Goal: Task Accomplishment & Management: Manage account settings

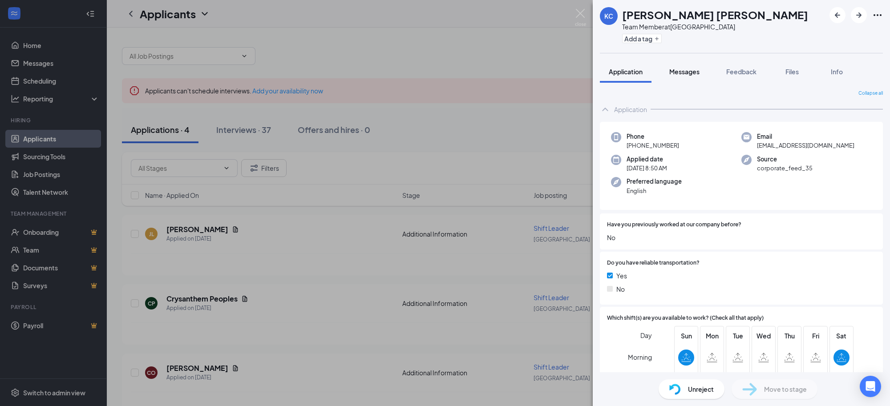
click at [685, 73] on span "Messages" at bounding box center [684, 72] width 30 height 8
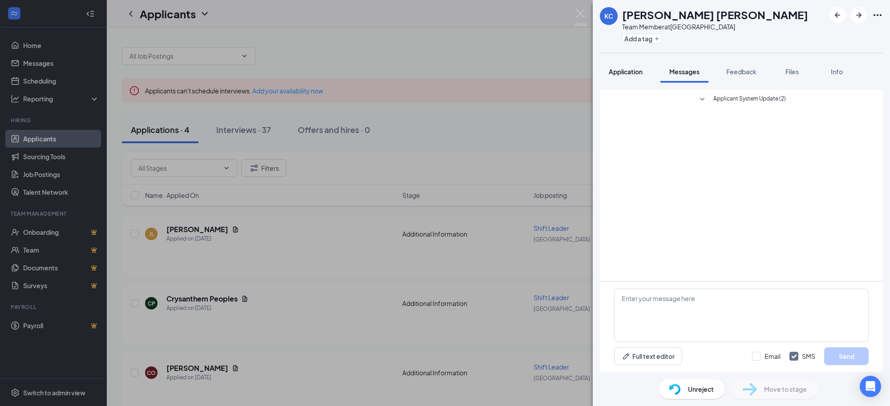
click at [628, 69] on span "Application" at bounding box center [625, 72] width 34 height 8
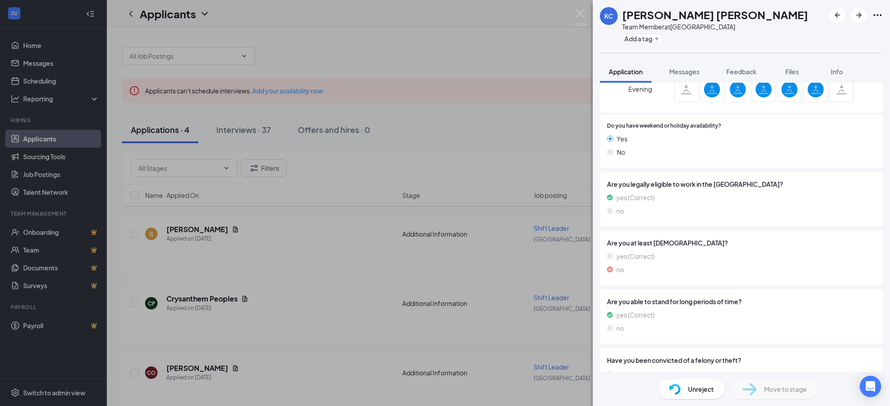
scroll to position [229, 0]
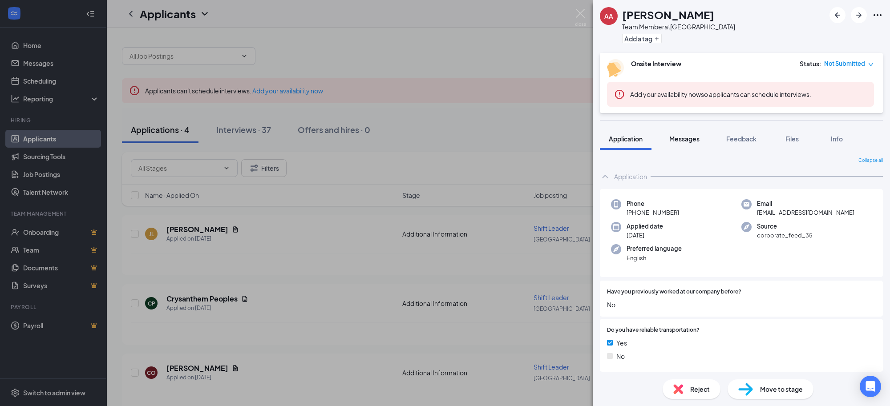
click at [684, 138] on span "Messages" at bounding box center [684, 139] width 30 height 8
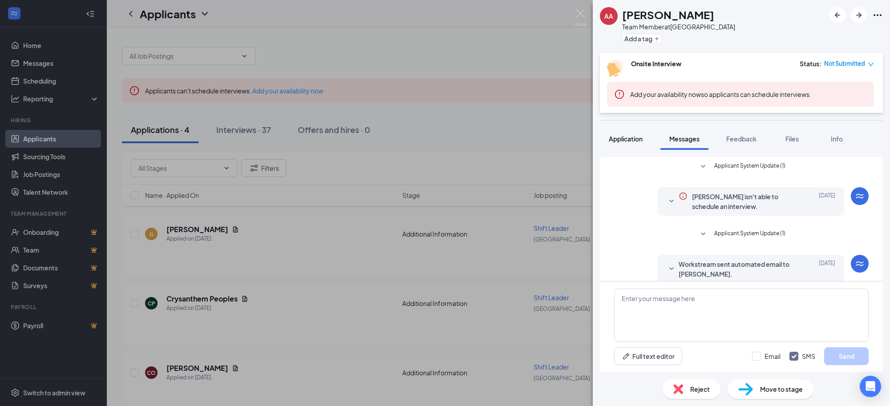
click at [626, 138] on span "Application" at bounding box center [625, 139] width 34 height 8
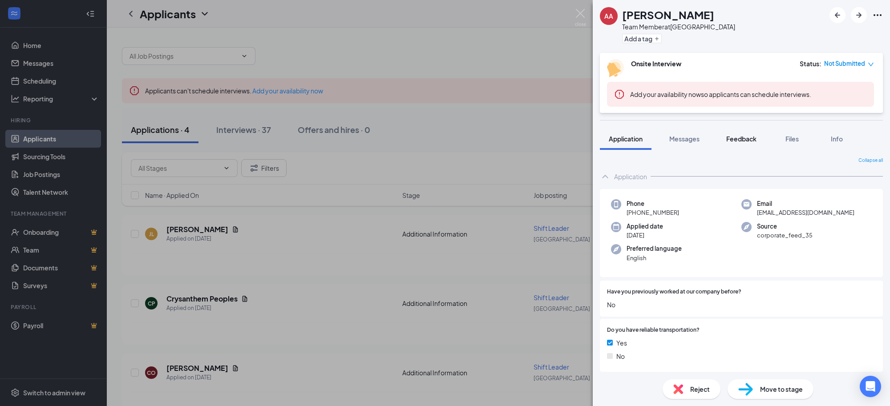
click at [740, 136] on span "Feedback" at bounding box center [741, 139] width 30 height 8
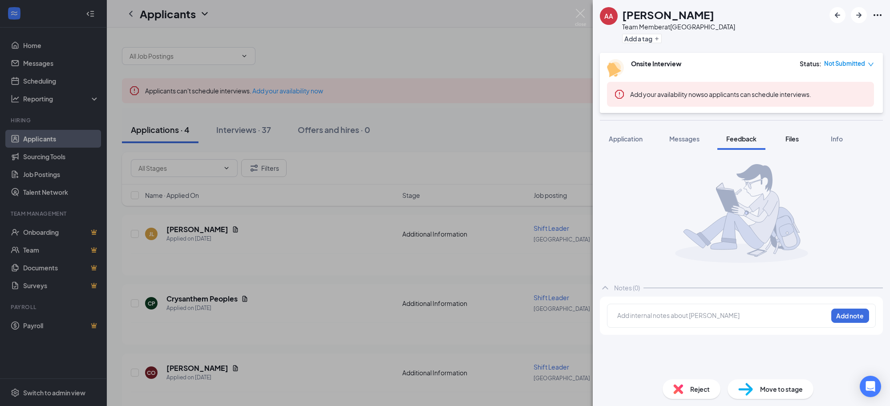
click at [794, 139] on span "Files" at bounding box center [791, 139] width 13 height 8
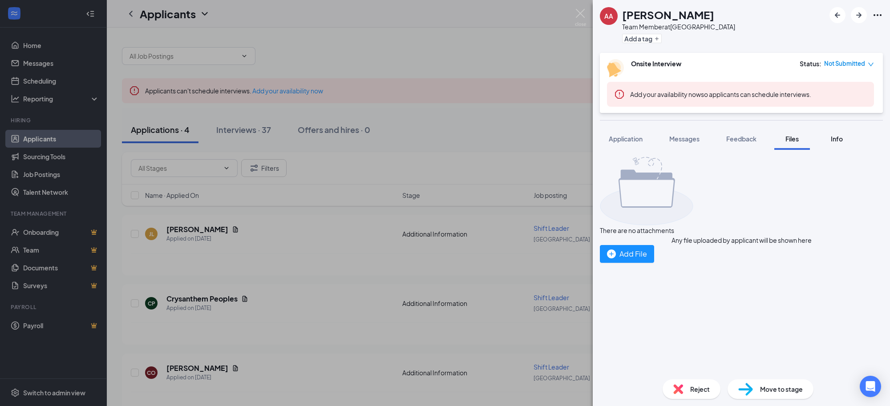
click at [836, 138] on span "Info" at bounding box center [836, 139] width 12 height 8
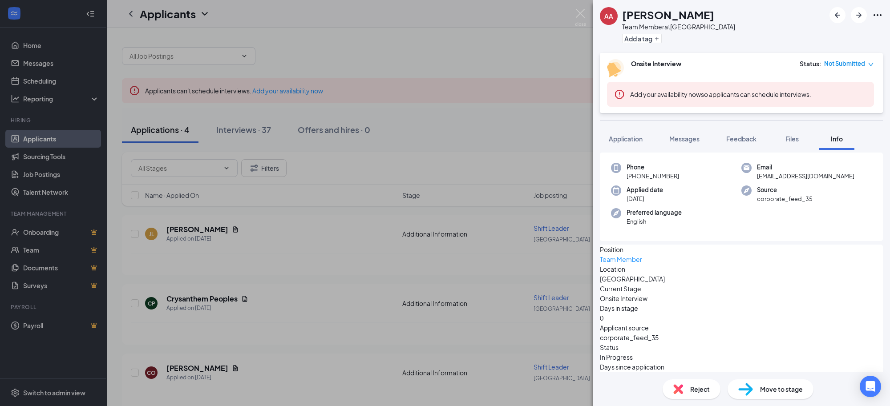
scroll to position [28, 0]
